Goal: Information Seeking & Learning: Learn about a topic

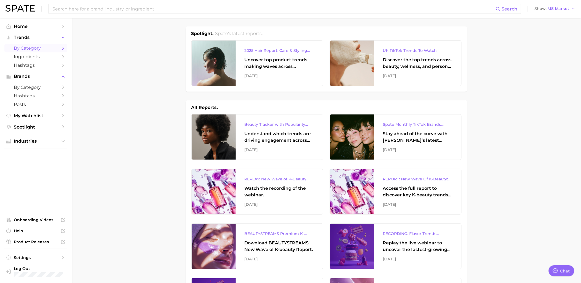
click at [42, 49] on span "by Category" at bounding box center [36, 48] width 44 height 5
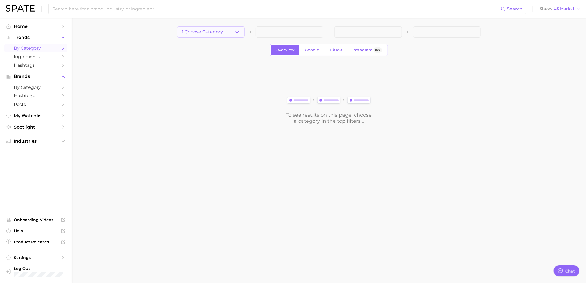
click at [223, 32] on span "1. Choose Category" at bounding box center [202, 32] width 41 height 5
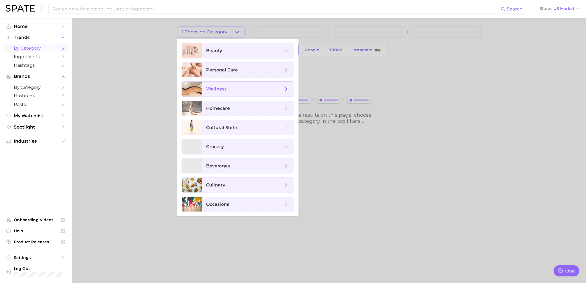
click at [247, 89] on span "wellness" at bounding box center [244, 89] width 77 height 6
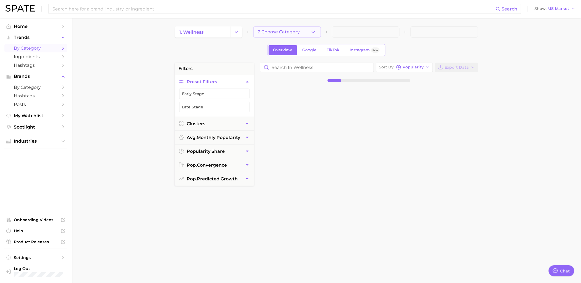
click at [290, 34] on button "2. Choose Category" at bounding box center [287, 31] width 68 height 11
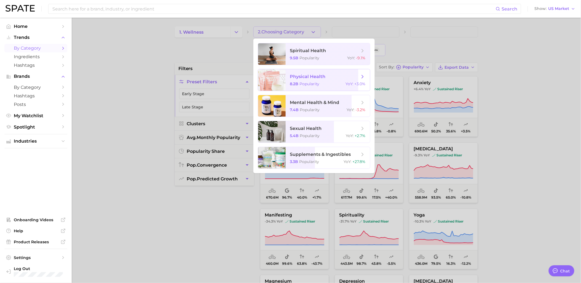
click at [310, 83] on span "Popularity" at bounding box center [310, 83] width 20 height 5
